Goal: Check status: Check status

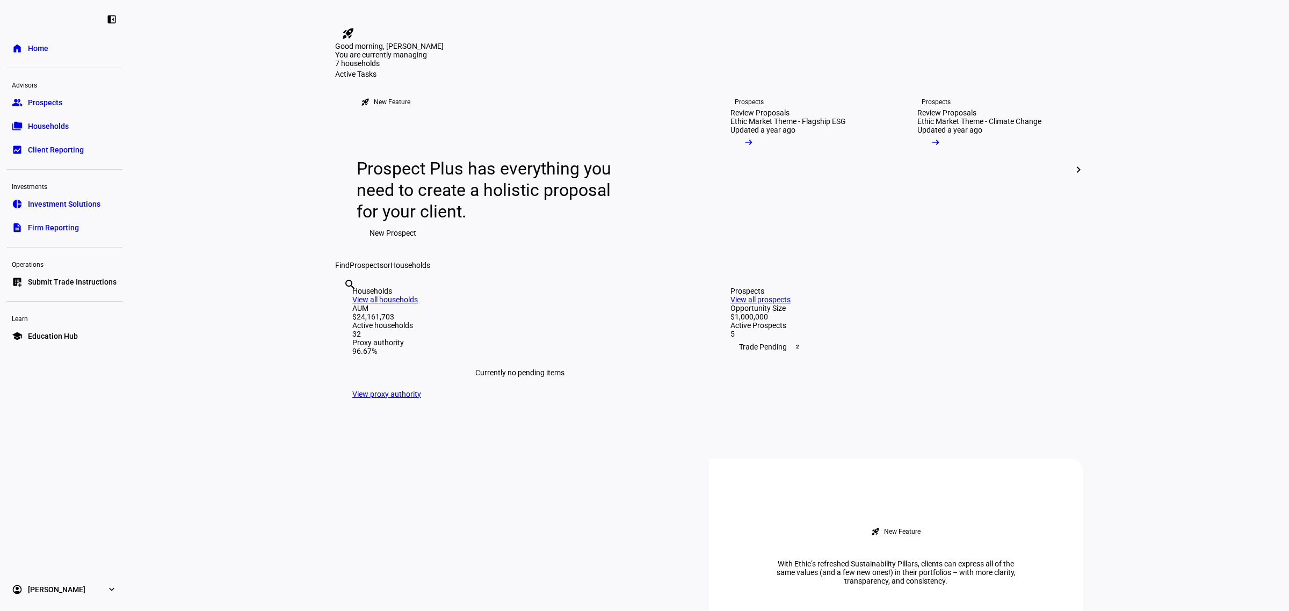
click at [38, 103] on span "Prospects" at bounding box center [45, 102] width 34 height 11
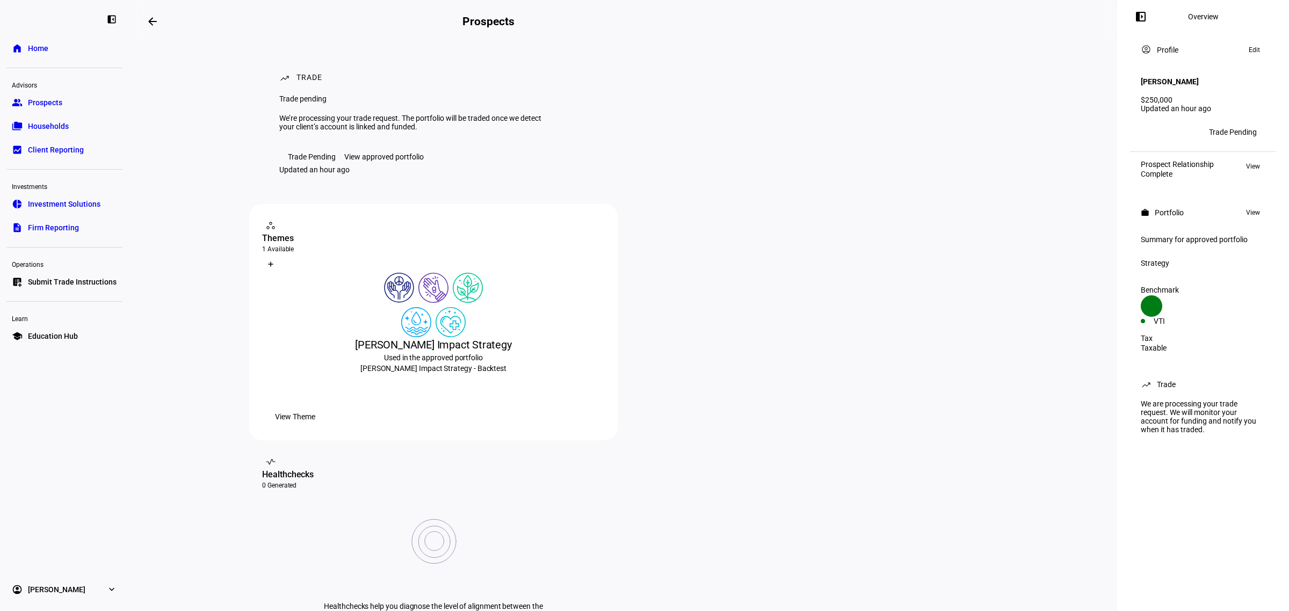
click at [381, 161] on div "View approved portfolio" at bounding box center [383, 157] width 79 height 9
